Goal: Task Accomplishment & Management: Use online tool/utility

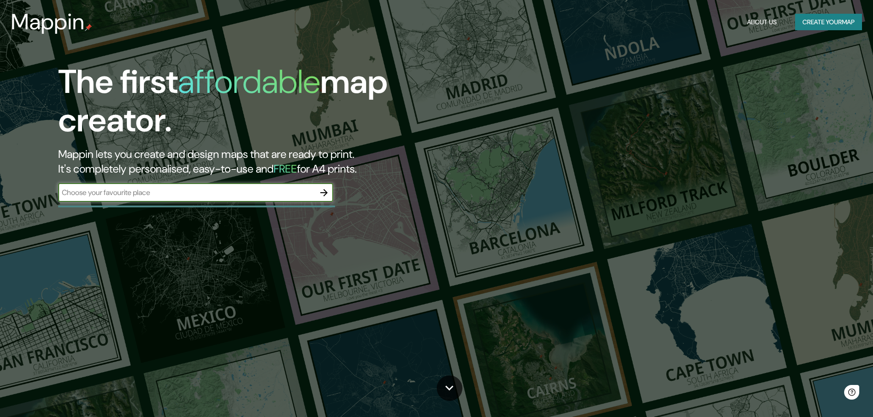
click at [146, 199] on div "​" at bounding box center [195, 193] width 275 height 18
type input "Toilette"
click at [323, 193] on icon "button" at bounding box center [323, 192] width 7 height 7
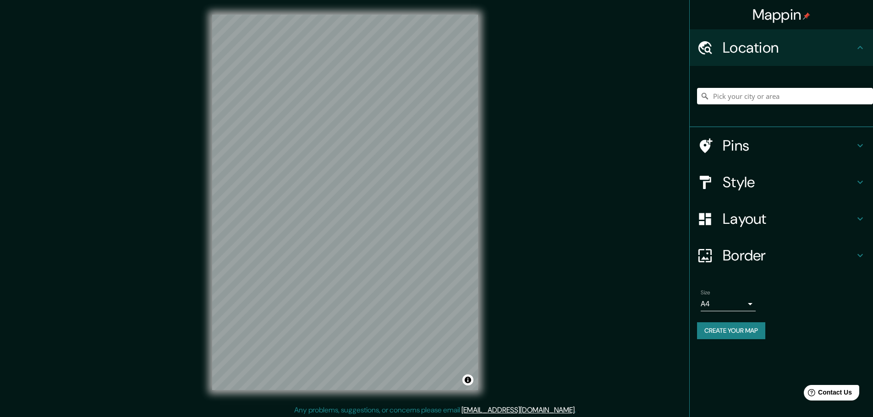
click at [709, 151] on icon at bounding box center [705, 146] width 16 height 16
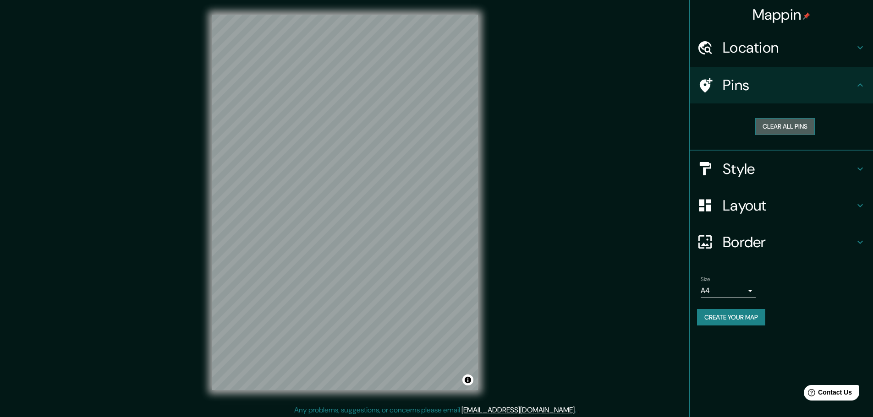
click at [768, 135] on button "Clear all pins" at bounding box center [785, 126] width 60 height 17
